Goal: Task Accomplishment & Management: Complete application form

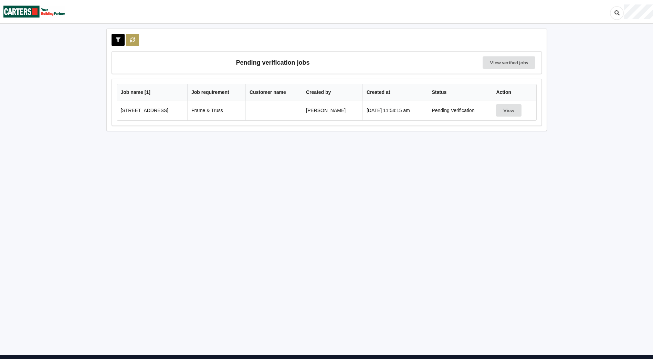
click at [133, 42] on button at bounding box center [132, 40] width 13 height 12
click at [511, 113] on button "View" at bounding box center [508, 110] width 25 height 12
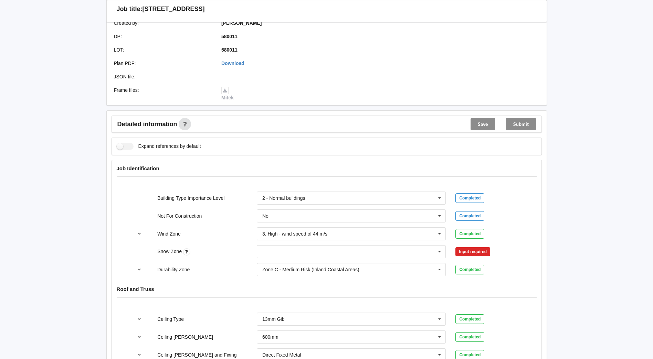
scroll to position [172, 0]
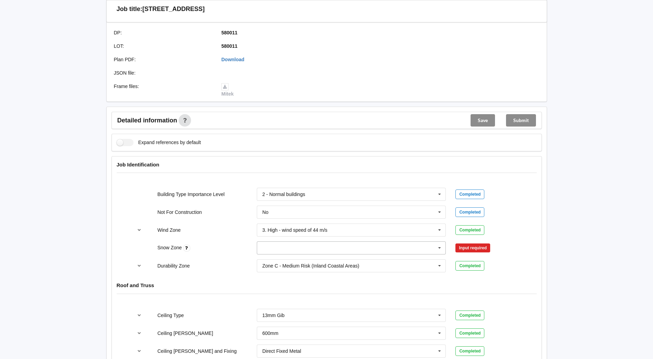
click at [440, 247] on icon at bounding box center [439, 248] width 10 height 13
drag, startPoint x: 286, startPoint y: 261, endPoint x: 334, endPoint y: 250, distance: 49.0
click at [287, 261] on div "N0" at bounding box center [351, 260] width 189 height 13
click at [487, 246] on button "Confirm input" at bounding box center [475, 248] width 41 height 11
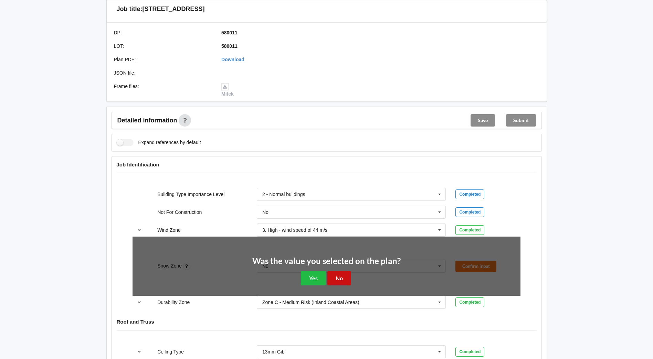
click at [334, 276] on button "No" at bounding box center [339, 278] width 24 height 14
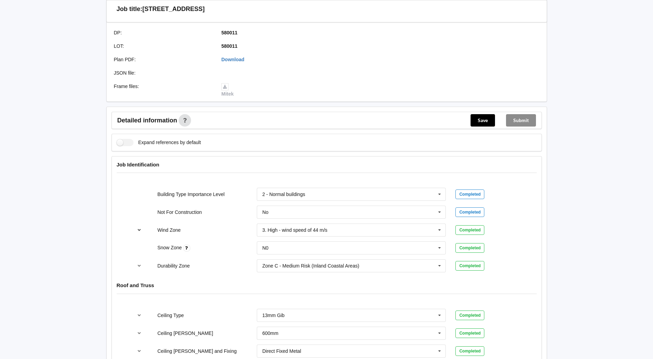
click at [140, 228] on icon "reference-toggle" at bounding box center [139, 230] width 6 height 4
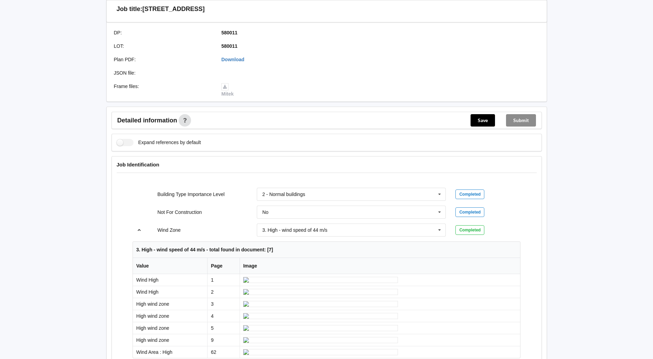
click at [140, 228] on icon "reference-toggle" at bounding box center [139, 230] width 6 height 4
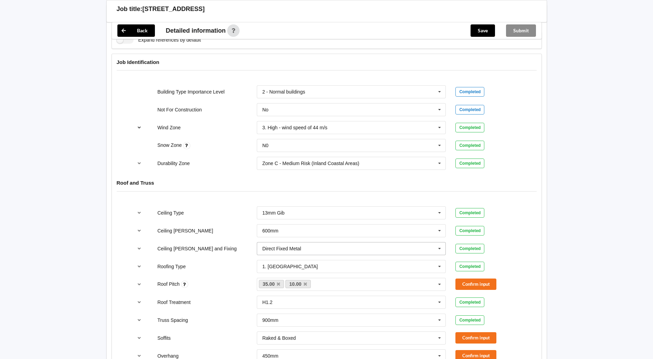
scroll to position [275, 0]
click at [141, 280] on button "reference-toggle" at bounding box center [138, 284] width 13 height 12
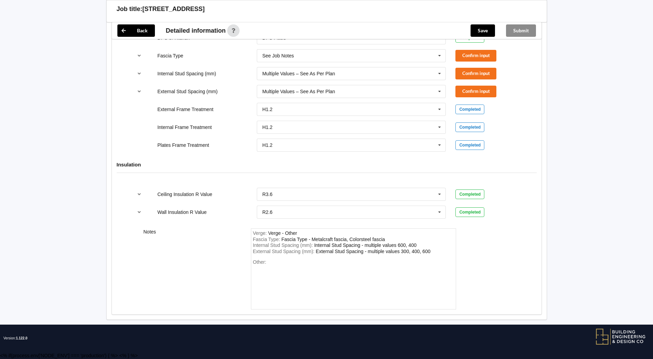
scroll to position [1410, 0]
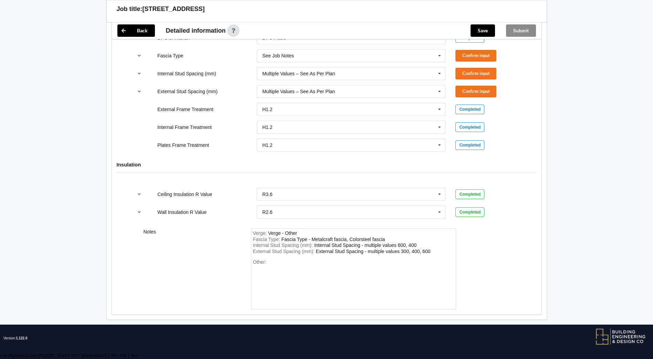
scroll to position [1445, 0]
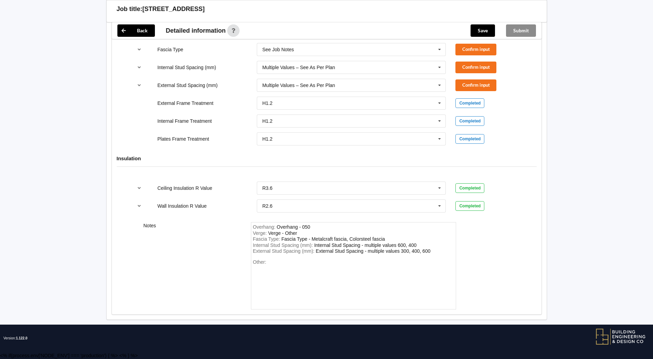
click at [303, 226] on div "Overhang - 050" at bounding box center [293, 227] width 33 height 6
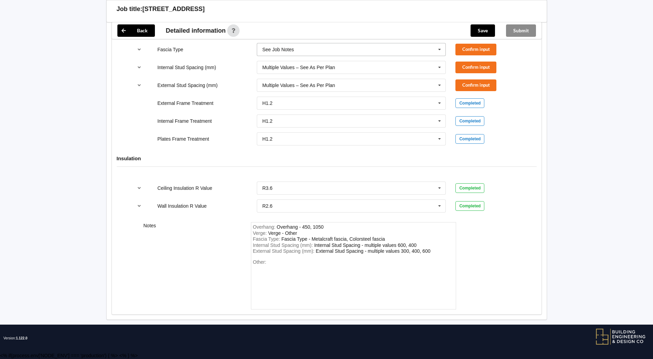
click at [439, 56] on icon at bounding box center [439, 49] width 10 height 13
click at [486, 55] on button "Confirm input" at bounding box center [475, 49] width 41 height 11
click at [465, 73] on button "Confirm input" at bounding box center [475, 67] width 41 height 11
click at [471, 91] on button "Confirm input" at bounding box center [475, 84] width 41 height 11
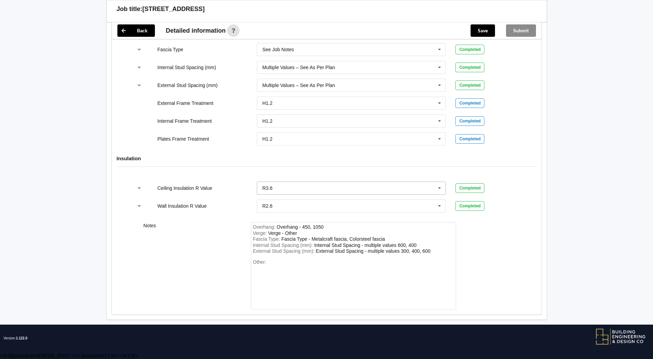
scroll to position [1601, 0]
drag, startPoint x: 442, startPoint y: 185, endPoint x: 439, endPoint y: 186, distance: 3.5
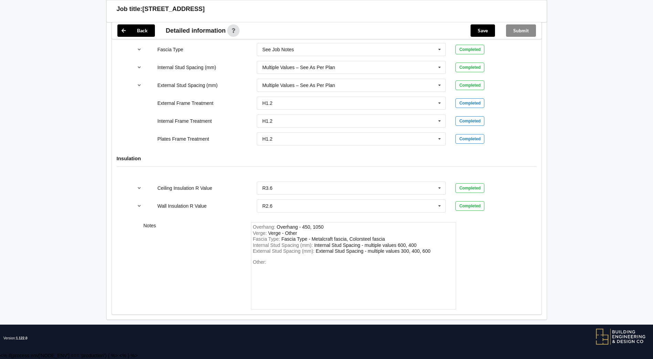
click at [483, 34] on button "Save" at bounding box center [482, 30] width 24 height 12
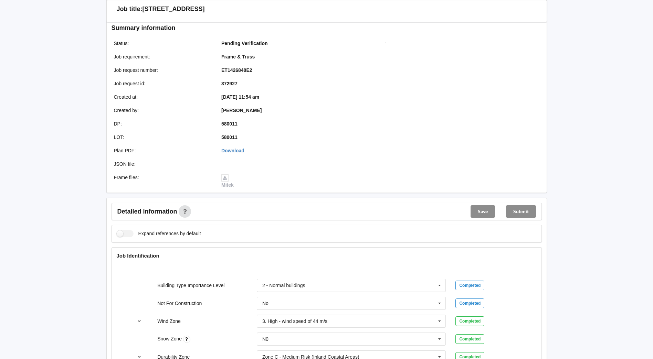
scroll to position [0, 0]
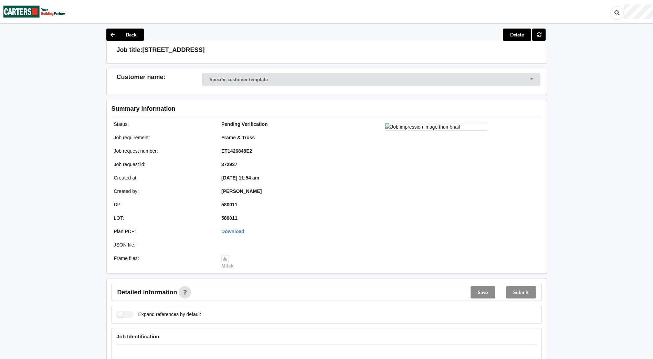
click at [524, 289] on div "Submit" at bounding box center [520, 292] width 41 height 17
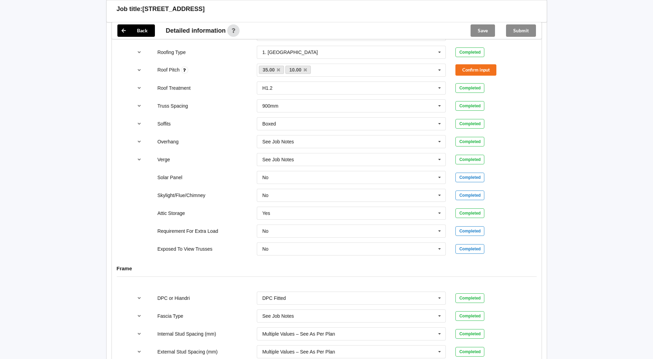
scroll to position [413, 0]
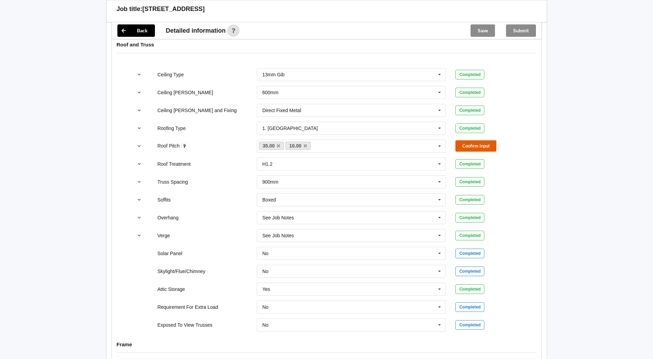
click at [481, 146] on button "Confirm input" at bounding box center [475, 145] width 41 height 11
click at [477, 28] on button "Save" at bounding box center [482, 30] width 24 height 12
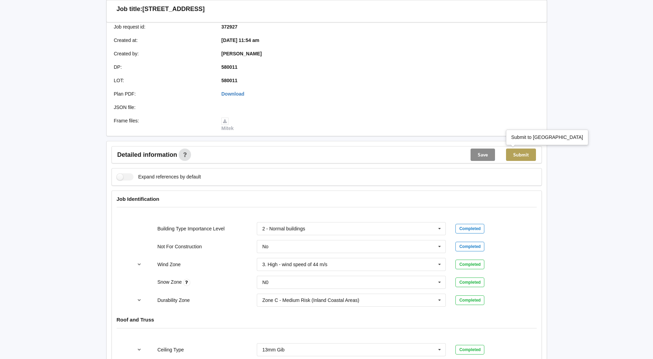
click at [531, 154] on button "Submit" at bounding box center [521, 155] width 30 height 12
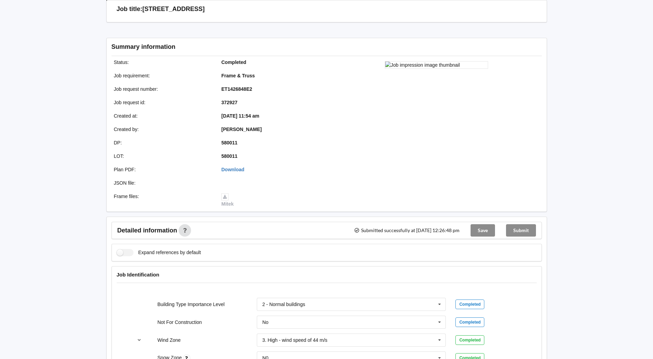
scroll to position [106, 0]
